Goal: Find specific page/section: Find specific page/section

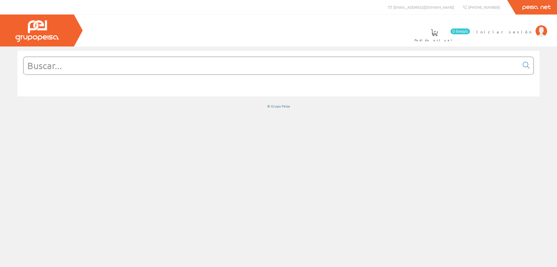
click at [124, 66] on input "text" at bounding box center [272, 65] width 496 height 17
click at [519, 32] on span "Iniciar sesión" at bounding box center [504, 32] width 56 height 6
click at [111, 68] on input "text" at bounding box center [272, 65] width 496 height 17
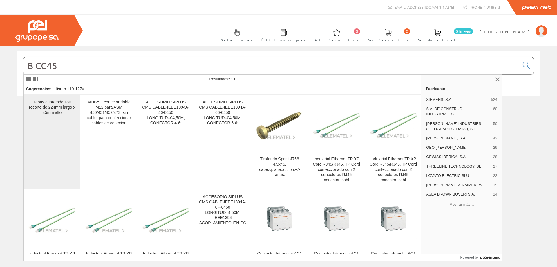
type input "B CC45"
click at [55, 122] on div "Tapas cubremódulos recorte de 224mm largo x 45mm alto" at bounding box center [51, 142] width 47 height 85
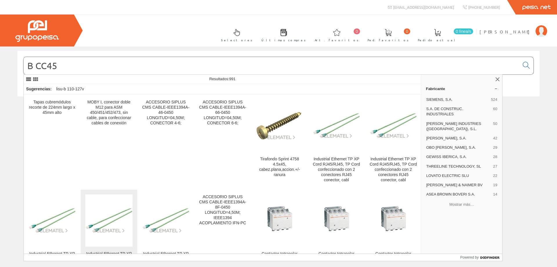
click at [123, 214] on img at bounding box center [108, 221] width 47 height 26
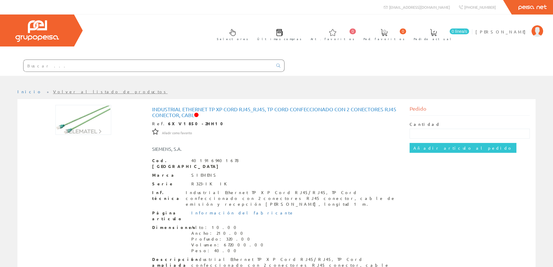
click at [140, 65] on input "text" at bounding box center [148, 66] width 249 height 12
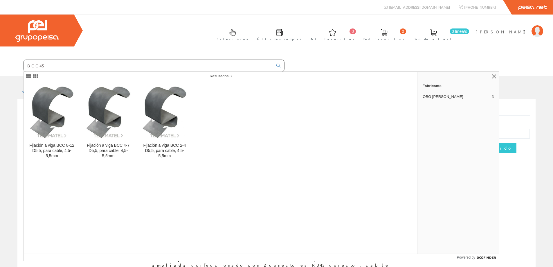
click at [30, 63] on input "BCC45" at bounding box center [148, 66] width 249 height 12
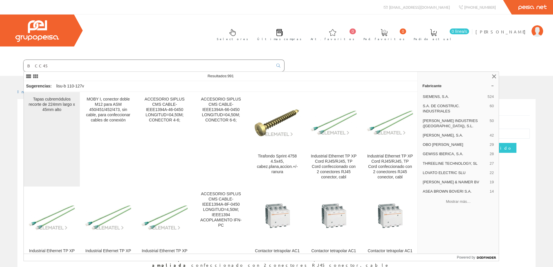
type input "B CC45"
click at [48, 143] on div "Tapas cubremódulos recorte de 224mm largo x 45mm alto" at bounding box center [51, 139] width 47 height 85
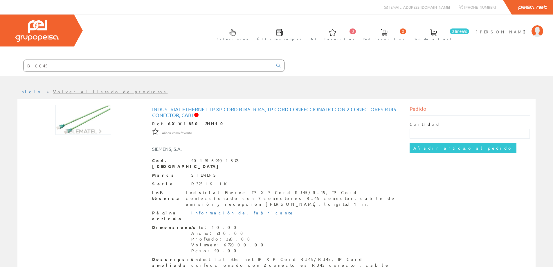
click at [46, 64] on input "B CC45" at bounding box center [148, 66] width 249 height 12
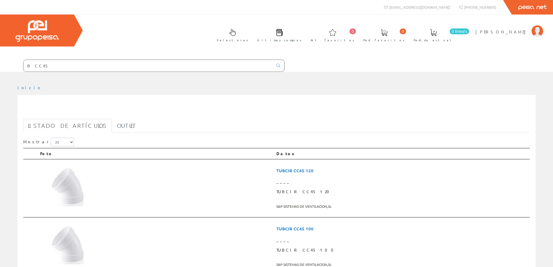
click at [56, 63] on input "B CC45" at bounding box center [148, 66] width 249 height 12
click at [32, 65] on input "B CC45" at bounding box center [148, 66] width 249 height 12
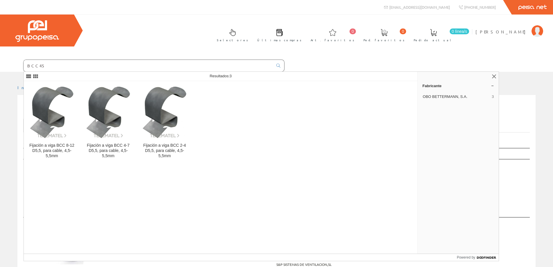
type input "BCC45"
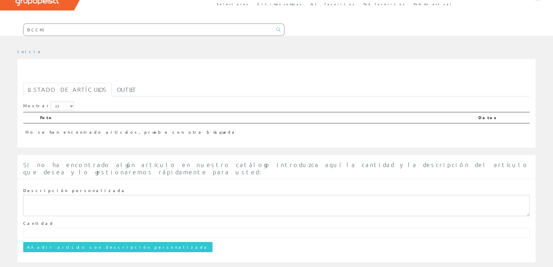
scroll to position [41, 0]
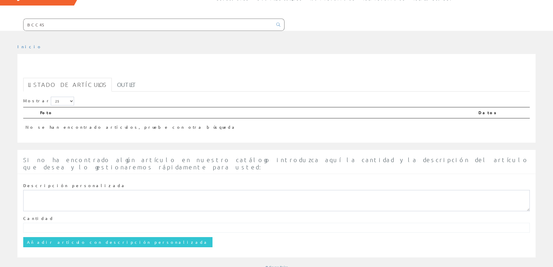
click at [30, 24] on input "BCC45" at bounding box center [148, 25] width 249 height 12
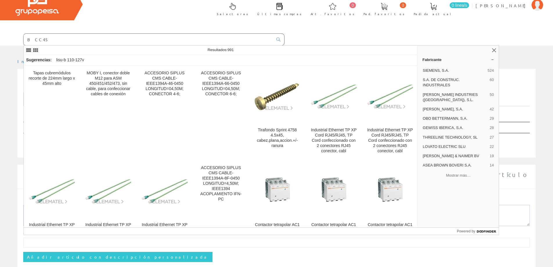
scroll to position [12, 0]
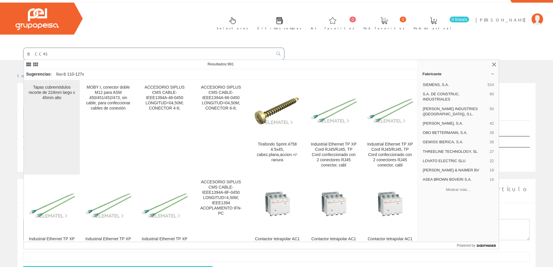
type input "B CC45"
click at [51, 94] on div "Tapas cubremódulos recorte de 224mm largo x 45mm alto" at bounding box center [51, 93] width 47 height 16
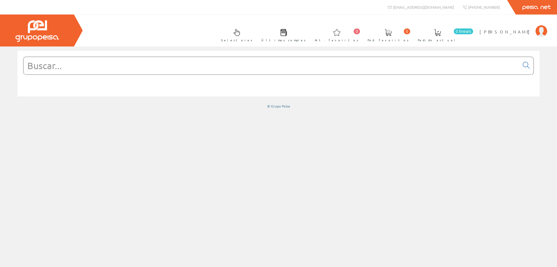
click at [322, 68] on input "text" at bounding box center [272, 65] width 496 height 17
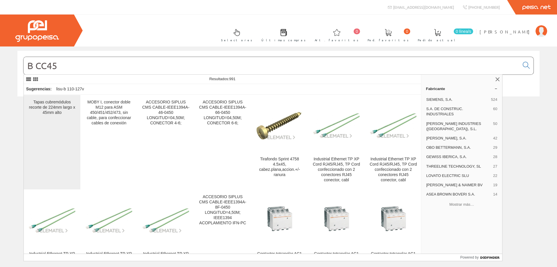
type input "B CC45"
click at [60, 140] on div "Tapas cubremódulos recorte de 224mm largo x 45mm alto" at bounding box center [51, 142] width 47 height 85
